Goal: Task Accomplishment & Management: Complete application form

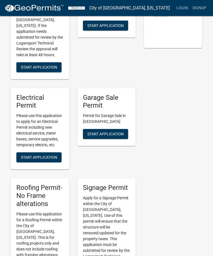
scroll to position [133, 0]
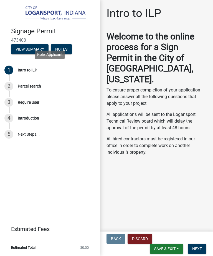
click at [26, 71] on div "Intro to ILP" at bounding box center [27, 70] width 19 height 4
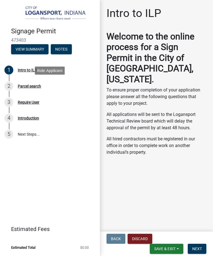
click at [31, 85] on div "Parcel search" at bounding box center [29, 86] width 23 height 4
click at [13, 86] on div "2 Parcel search" at bounding box center [47, 86] width 87 height 9
click at [34, 90] on div "2 Parcel search" at bounding box center [47, 86] width 87 height 9
click at [33, 90] on div "2 Parcel search" at bounding box center [47, 86] width 87 height 9
click at [18, 49] on button "View Summary" at bounding box center [30, 49] width 38 height 10
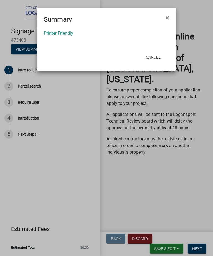
click at [61, 33] on link "Printer Friendly" at bounding box center [58, 33] width 29 height 5
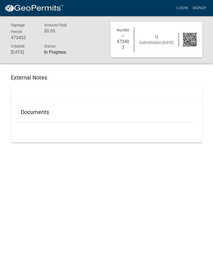
click at [2, 192] on body "Internet Explorer does NOT work with GeoPermits. Get a new browser for more sec…" at bounding box center [106, 144] width 213 height 256
click at [1, 131] on div "Signage Permit 473403 Amount Paid $0.00 Created [DATE] Status In Progress Numbe…" at bounding box center [106, 84] width 213 height 136
